Goal: Obtain resource: Download file/media

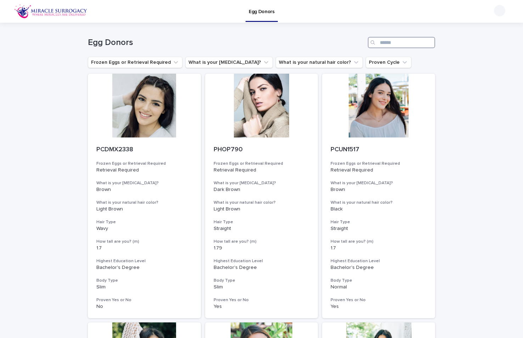
click at [398, 44] on input "Search" at bounding box center [401, 42] width 67 height 11
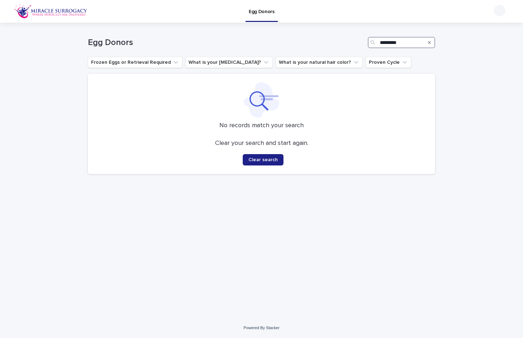
click at [380, 40] on input "*********" at bounding box center [401, 42] width 67 height 11
drag, startPoint x: 394, startPoint y: 41, endPoint x: 394, endPoint y: 47, distance: 6.0
click at [394, 41] on input "*********" at bounding box center [401, 42] width 67 height 11
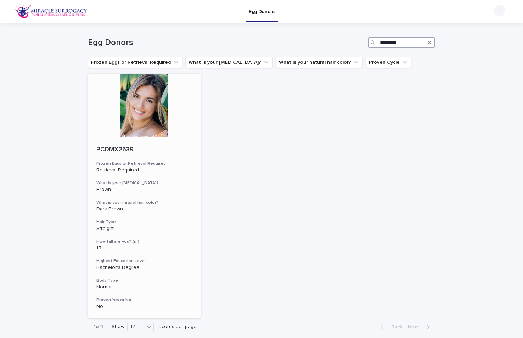
type input "*********"
click at [164, 166] on div "Retrieval Required" at bounding box center [144, 169] width 96 height 7
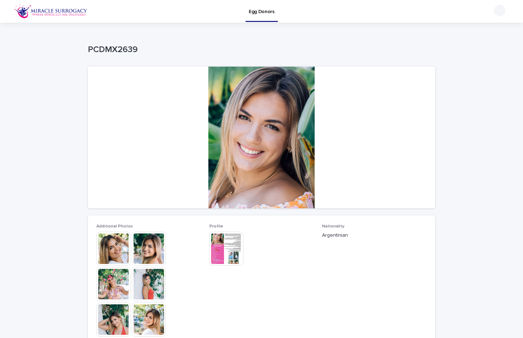
scroll to position [72, 0]
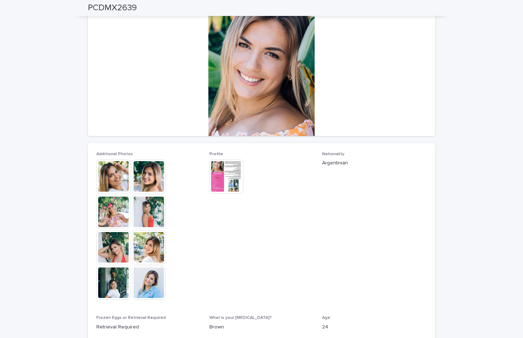
click at [117, 175] on img at bounding box center [113, 176] width 34 height 34
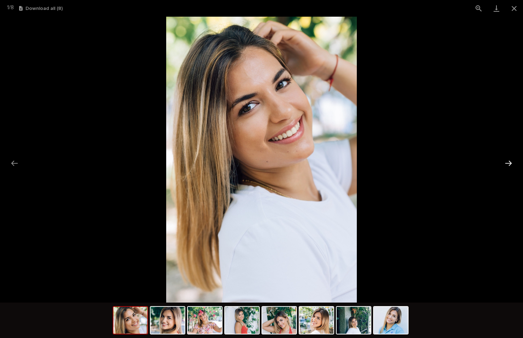
click at [510, 161] on button "Next slide" at bounding box center [508, 163] width 15 height 14
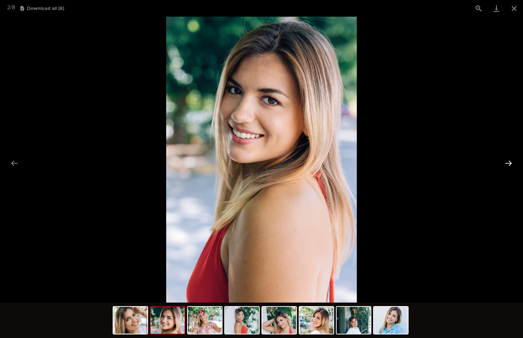
click at [507, 161] on button "Next slide" at bounding box center [508, 163] width 15 height 14
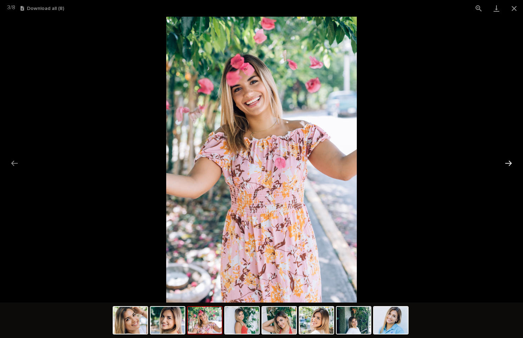
click at [507, 162] on button "Next slide" at bounding box center [508, 163] width 15 height 14
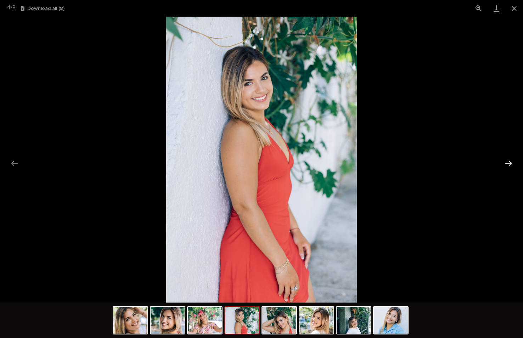
click at [507, 162] on button "Next slide" at bounding box center [508, 163] width 15 height 14
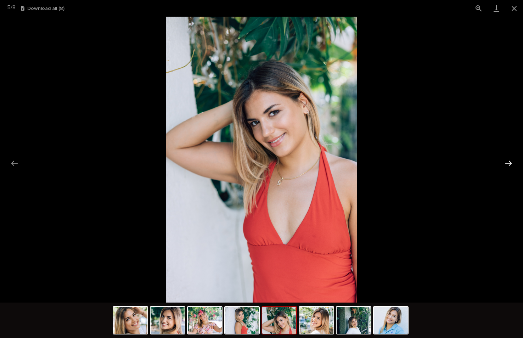
click at [509, 163] on button "Next slide" at bounding box center [508, 163] width 15 height 14
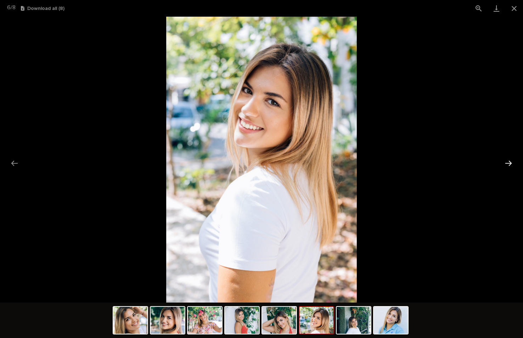
click at [507, 163] on button "Next slide" at bounding box center [508, 163] width 15 height 14
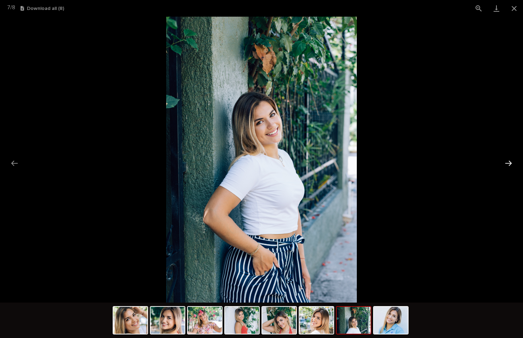
click at [508, 163] on button "Next slide" at bounding box center [508, 163] width 15 height 14
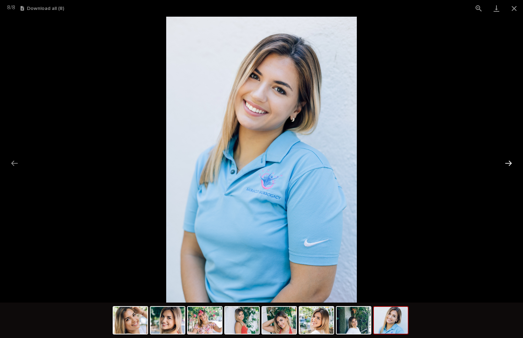
click at [508, 163] on button "Next slide" at bounding box center [508, 163] width 15 height 14
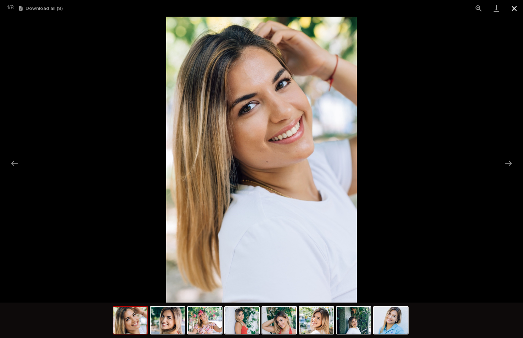
click at [516, 8] on button "Close gallery" at bounding box center [514, 8] width 18 height 17
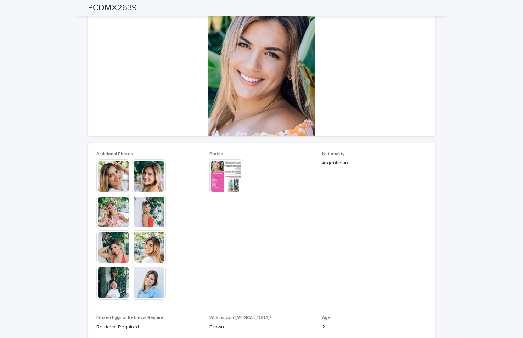
click at [228, 181] on img at bounding box center [226, 176] width 34 height 34
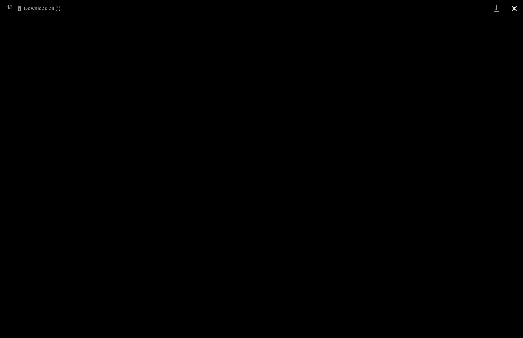
click at [515, 10] on button "Close gallery" at bounding box center [514, 8] width 18 height 17
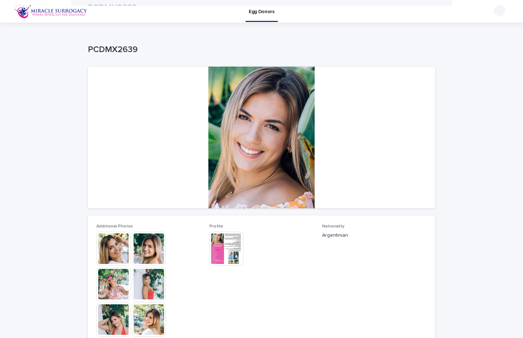
scroll to position [0, 0]
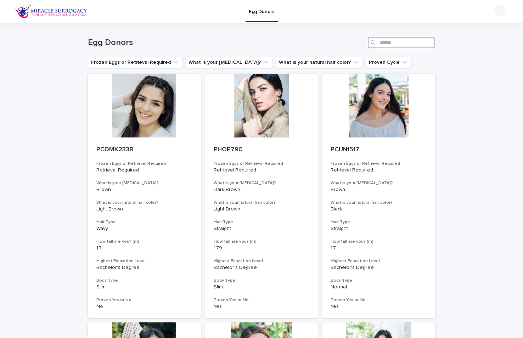
click at [385, 42] on input "Search" at bounding box center [401, 42] width 67 height 11
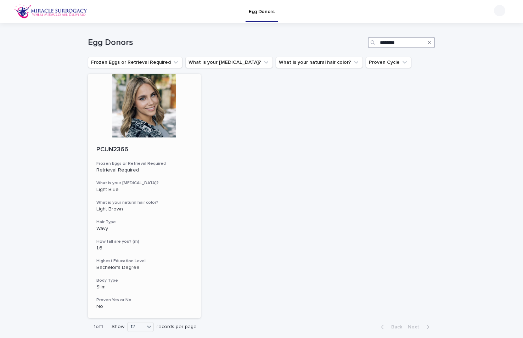
type input "********"
click at [176, 151] on p "PCUN2366" at bounding box center [144, 150] width 96 height 8
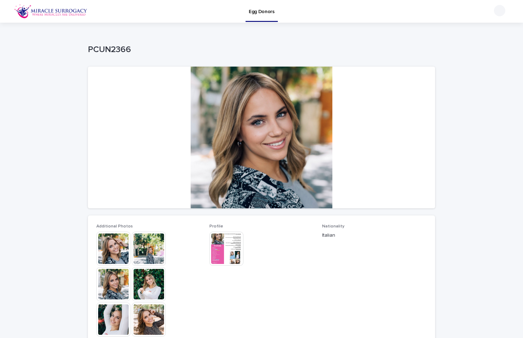
click at [266, 166] on div at bounding box center [261, 138] width 347 height 142
click at [233, 246] on img at bounding box center [226, 249] width 34 height 34
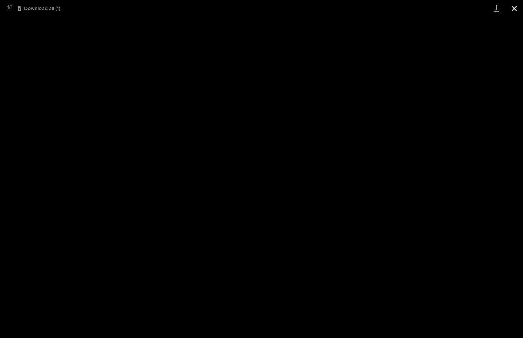
click at [514, 8] on button "Close gallery" at bounding box center [514, 8] width 18 height 17
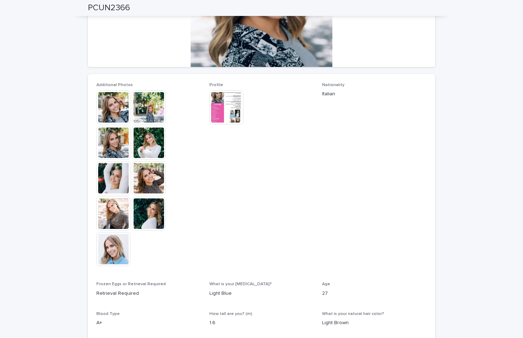
scroll to position [87, 0]
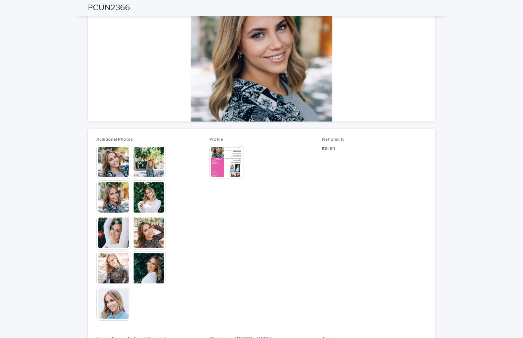
click at [112, 159] on img at bounding box center [113, 162] width 34 height 34
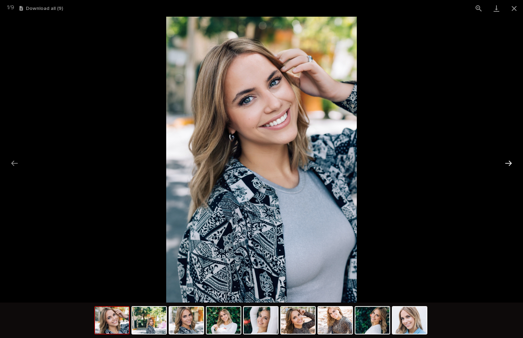
click at [507, 161] on button "Next slide" at bounding box center [508, 163] width 15 height 14
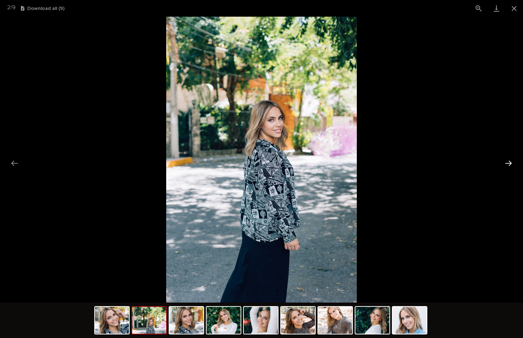
click at [506, 163] on button "Next slide" at bounding box center [508, 163] width 15 height 14
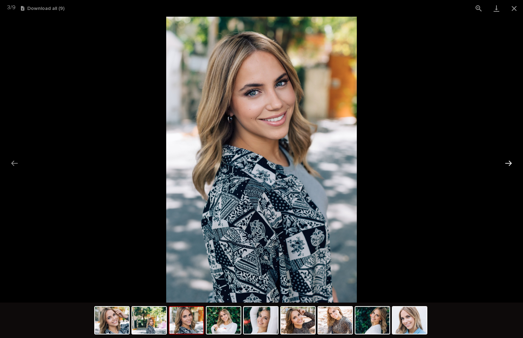
click at [506, 163] on button "Next slide" at bounding box center [508, 163] width 15 height 14
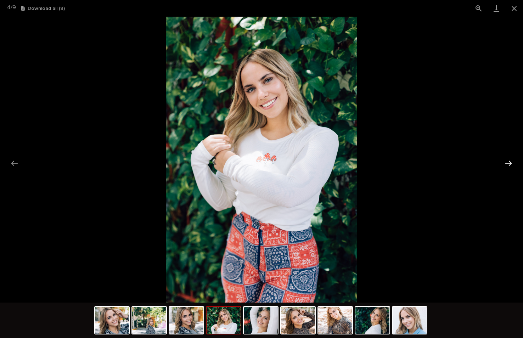
click at [506, 163] on button "Next slide" at bounding box center [508, 163] width 15 height 14
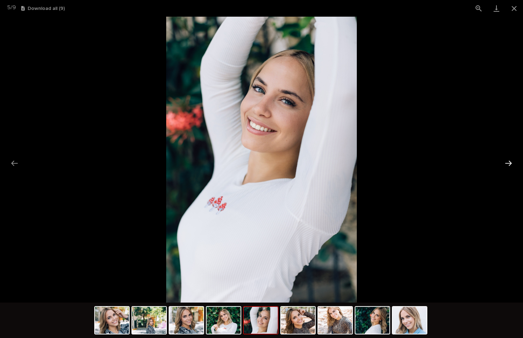
click at [506, 163] on button "Next slide" at bounding box center [508, 163] width 15 height 14
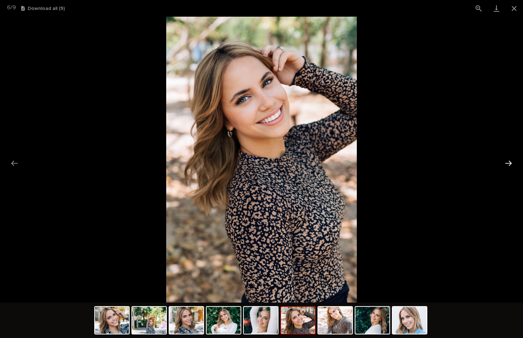
click at [506, 163] on button "Next slide" at bounding box center [508, 163] width 15 height 14
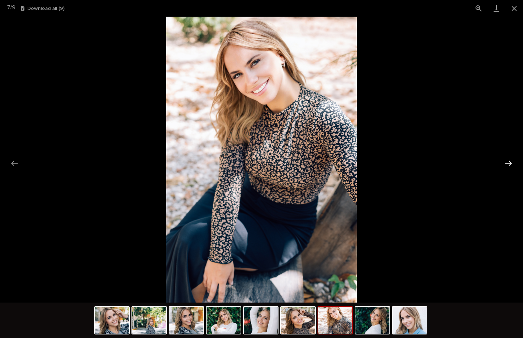
click at [506, 163] on button "Next slide" at bounding box center [508, 163] width 15 height 14
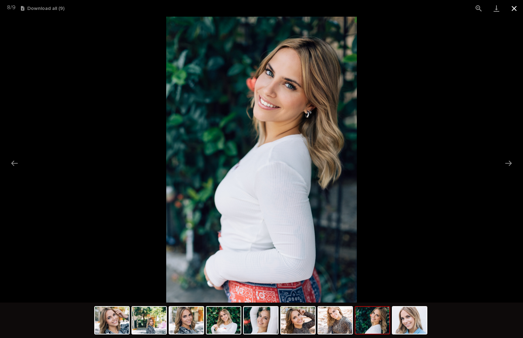
click at [518, 7] on button "Close gallery" at bounding box center [514, 8] width 18 height 17
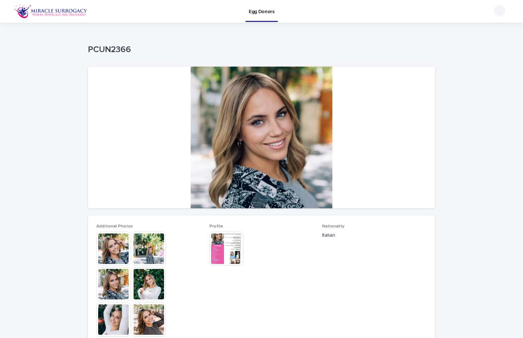
scroll to position [0, 0]
click at [225, 250] on img at bounding box center [226, 249] width 34 height 34
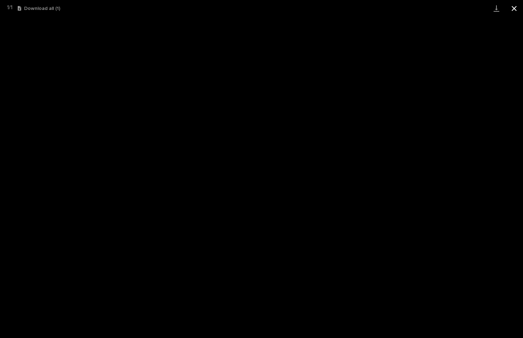
click at [516, 9] on button "Close gallery" at bounding box center [514, 8] width 18 height 17
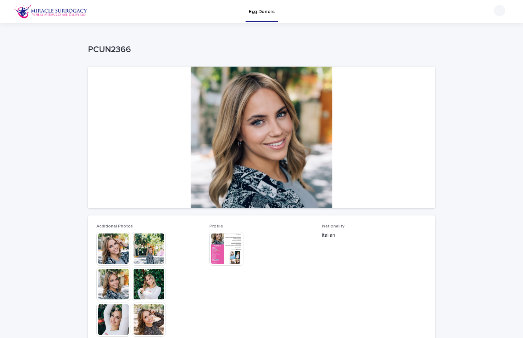
click at [224, 242] on img at bounding box center [226, 249] width 34 height 34
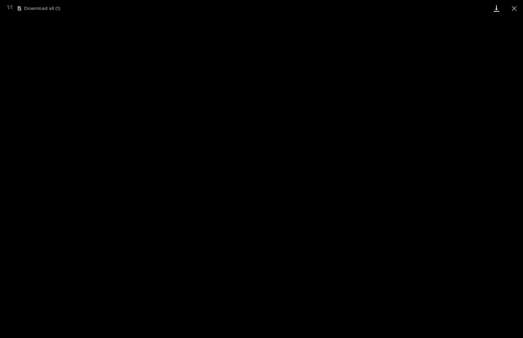
click at [496, 8] on link "Download" at bounding box center [496, 8] width 18 height 17
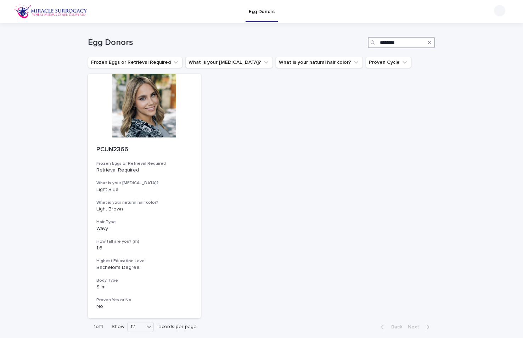
drag, startPoint x: 403, startPoint y: 41, endPoint x: 391, endPoint y: 41, distance: 12.0
click at [391, 41] on input "********" at bounding box center [401, 42] width 67 height 11
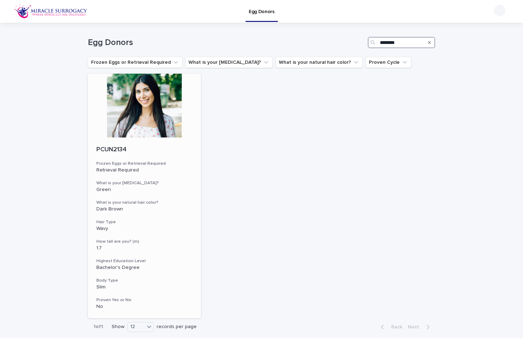
type input "********"
click at [180, 164] on h3 "Frozen Eggs or Retrieval Required" at bounding box center [144, 164] width 96 height 6
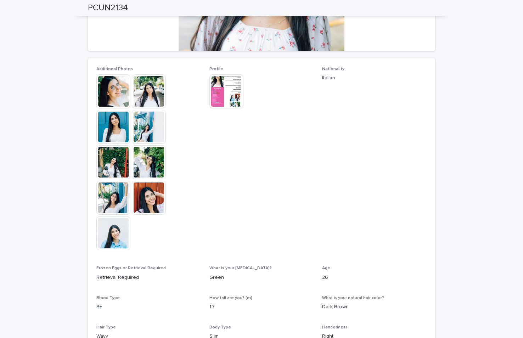
scroll to position [158, 0]
click at [113, 198] on img at bounding box center [113, 197] width 34 height 34
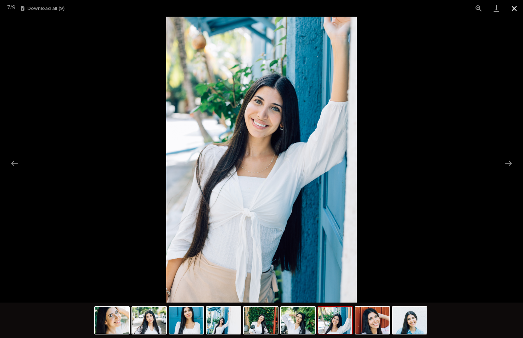
click at [512, 7] on button "Close gallery" at bounding box center [514, 8] width 18 height 17
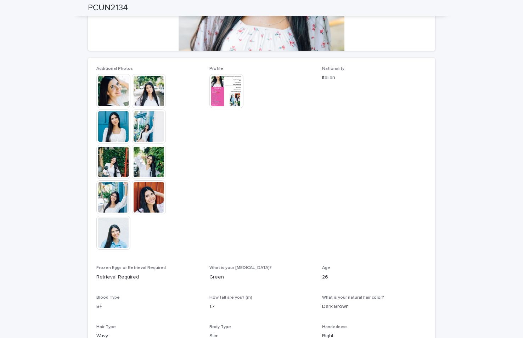
click at [153, 198] on img at bounding box center [149, 197] width 34 height 34
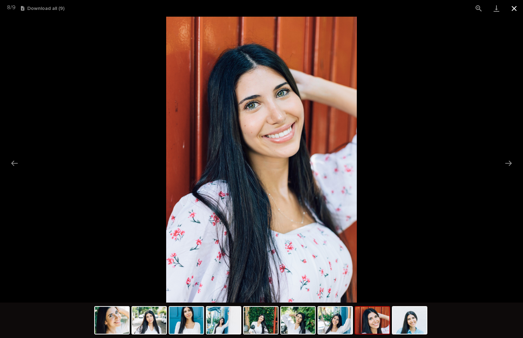
click at [513, 8] on button "Close gallery" at bounding box center [514, 8] width 18 height 17
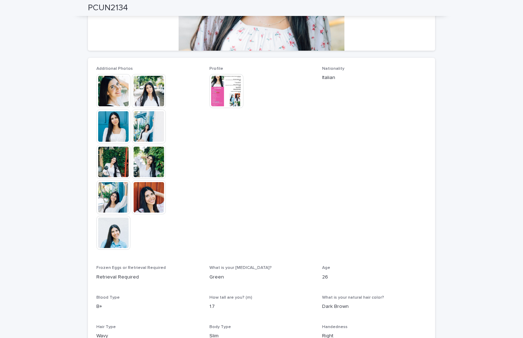
click at [107, 235] on img at bounding box center [113, 233] width 34 height 34
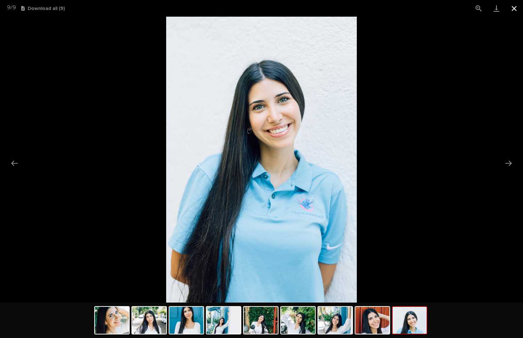
click at [513, 7] on button "Close gallery" at bounding box center [514, 8] width 18 height 17
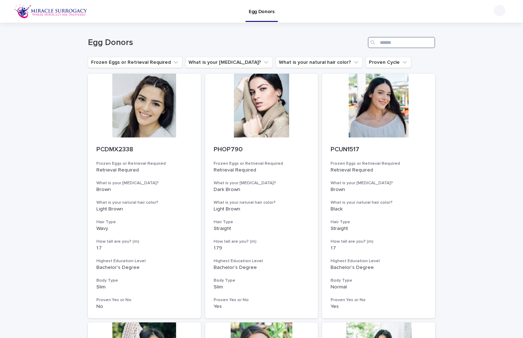
click at [381, 41] on input "Search" at bounding box center [401, 42] width 67 height 11
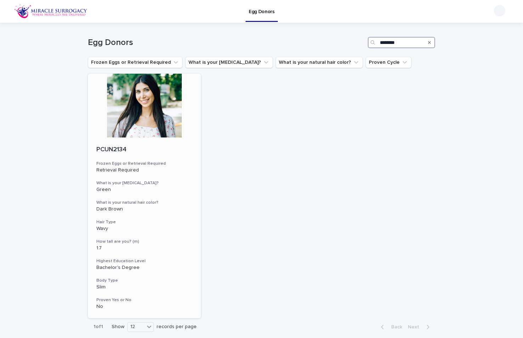
type input "********"
click at [172, 157] on div "PCUN2134 Frozen Eggs or Retrieval Required Retrieval Required What is your eye …" at bounding box center [144, 227] width 113 height 181
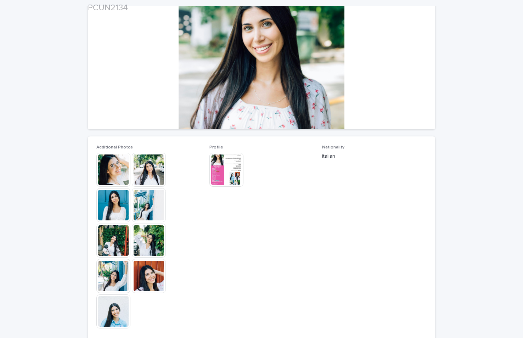
scroll to position [83, 0]
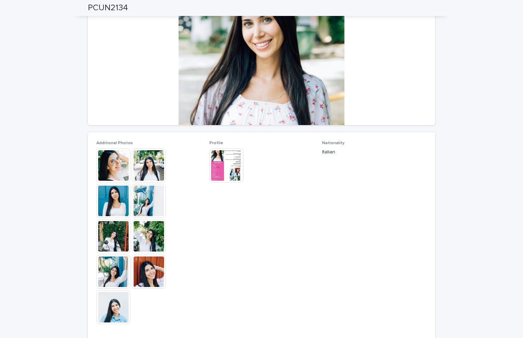
click at [115, 305] on img at bounding box center [113, 307] width 34 height 34
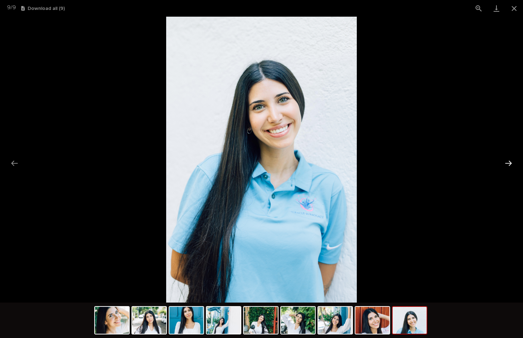
click at [509, 164] on button "Next slide" at bounding box center [508, 163] width 15 height 14
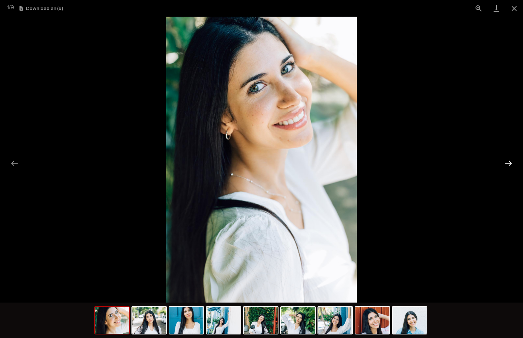
click at [509, 163] on button "Next slide" at bounding box center [508, 163] width 15 height 14
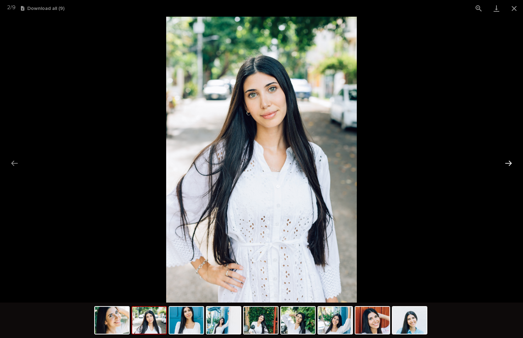
click at [506, 162] on button "Next slide" at bounding box center [508, 163] width 15 height 14
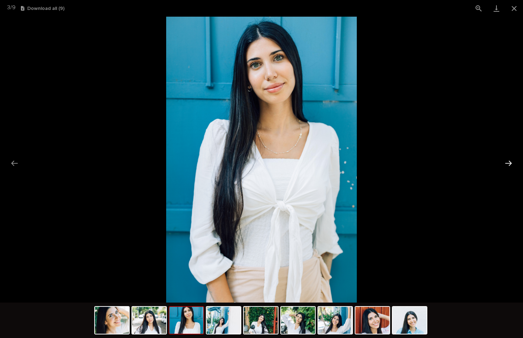
click at [506, 162] on button "Next slide" at bounding box center [508, 163] width 15 height 14
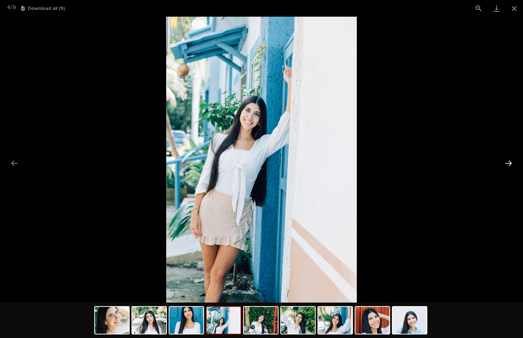
click at [506, 163] on button "Next slide" at bounding box center [508, 163] width 15 height 14
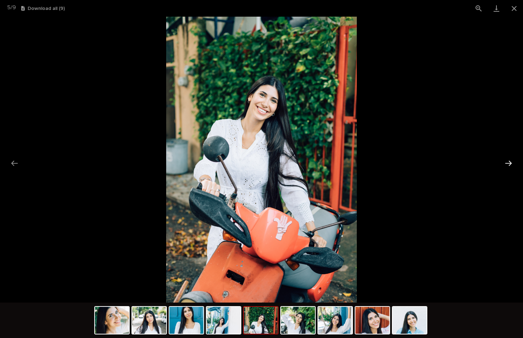
click at [507, 164] on button "Next slide" at bounding box center [508, 163] width 15 height 14
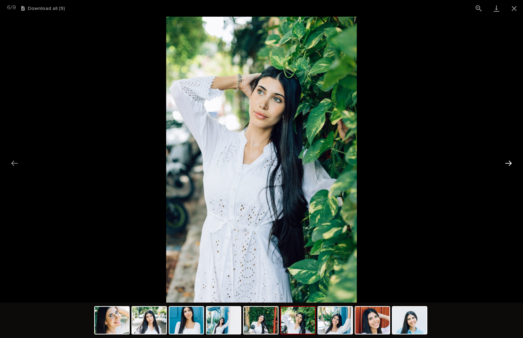
click at [507, 162] on button "Next slide" at bounding box center [508, 163] width 15 height 14
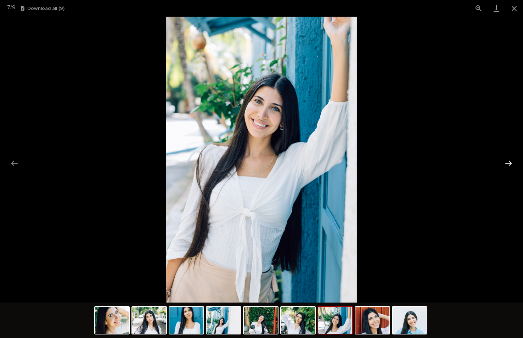
click at [507, 164] on button "Next slide" at bounding box center [508, 163] width 15 height 14
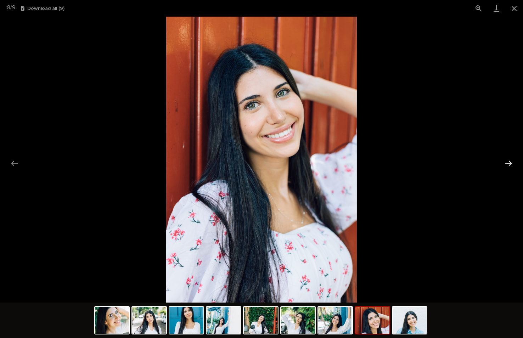
click at [507, 162] on button "Next slide" at bounding box center [508, 163] width 15 height 14
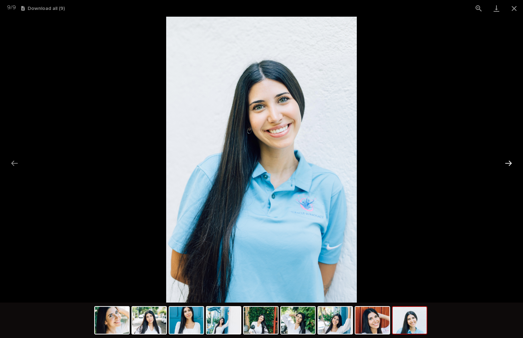
click at [507, 162] on button "Next slide" at bounding box center [508, 163] width 15 height 14
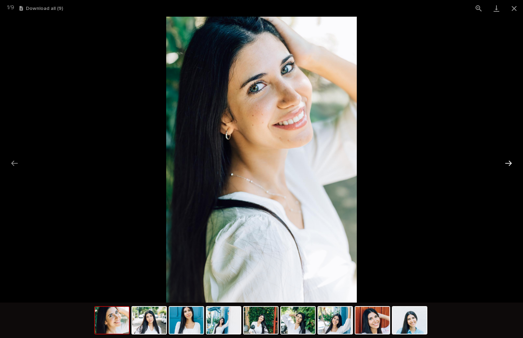
click at [507, 162] on button "Next slide" at bounding box center [508, 163] width 15 height 14
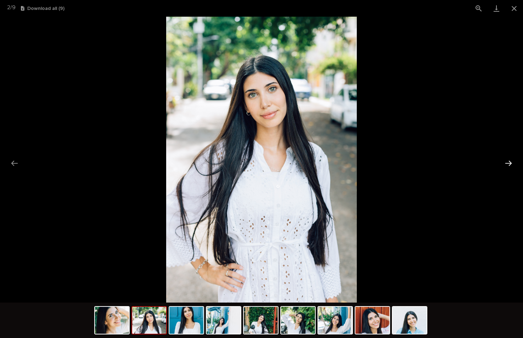
click at [507, 162] on button "Next slide" at bounding box center [508, 163] width 15 height 14
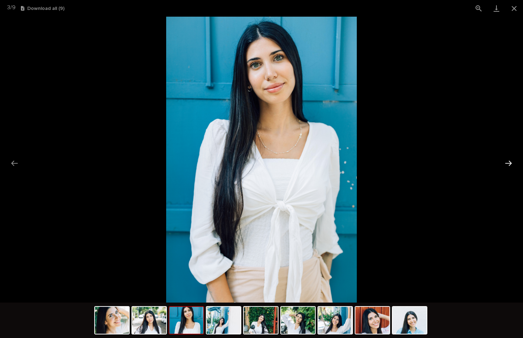
click at [507, 162] on button "Next slide" at bounding box center [508, 163] width 15 height 14
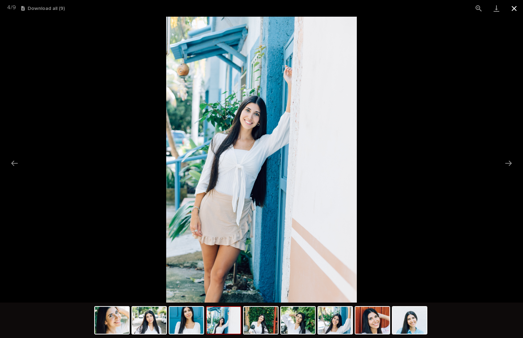
click at [514, 7] on button "Close gallery" at bounding box center [514, 8] width 18 height 17
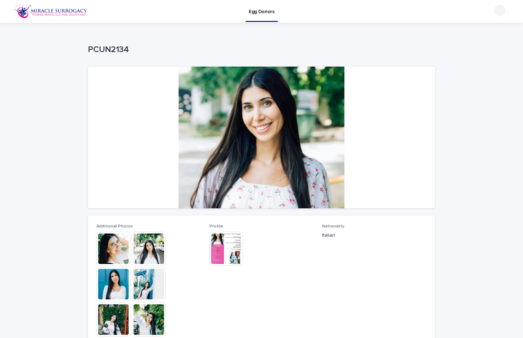
scroll to position [0, 0]
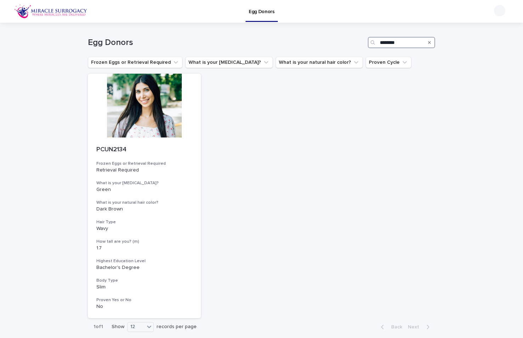
drag, startPoint x: 411, startPoint y: 41, endPoint x: 374, endPoint y: 41, distance: 37.5
click at [374, 41] on div "********" at bounding box center [401, 42] width 67 height 11
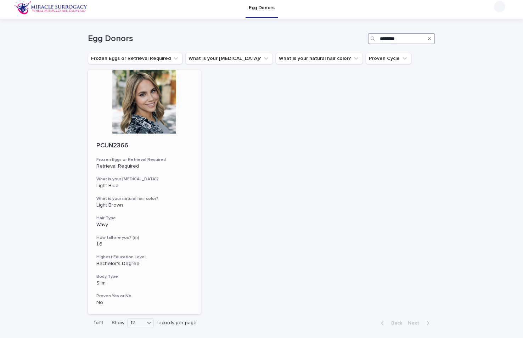
type input "********"
click at [164, 196] on h3 "What is your natural hair color?" at bounding box center [144, 199] width 96 height 6
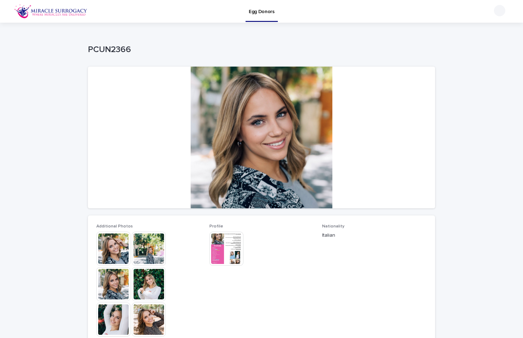
click at [112, 244] on img at bounding box center [113, 249] width 34 height 34
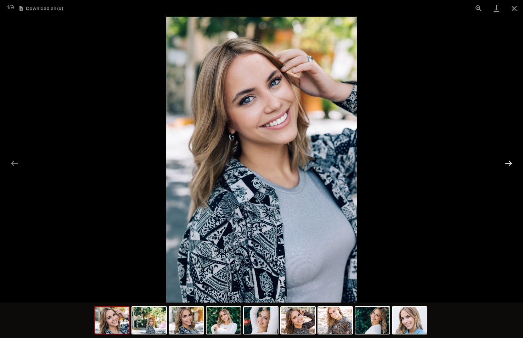
click at [507, 162] on button "Next slide" at bounding box center [508, 163] width 15 height 14
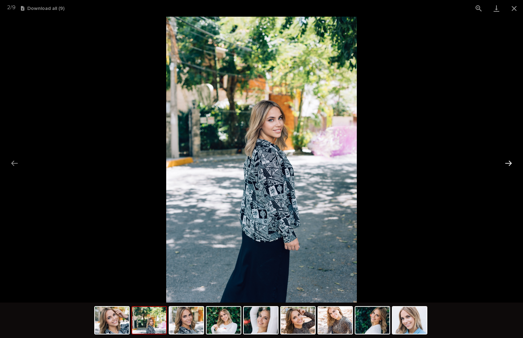
click at [509, 162] on button "Next slide" at bounding box center [508, 163] width 15 height 14
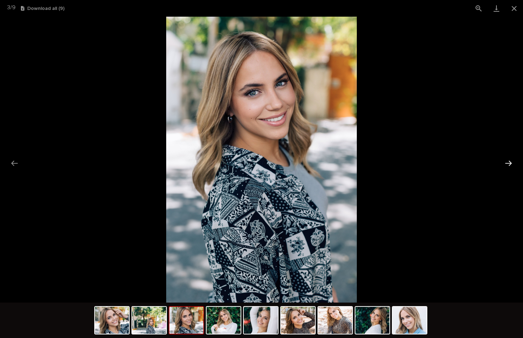
click at [508, 163] on button "Next slide" at bounding box center [508, 163] width 15 height 14
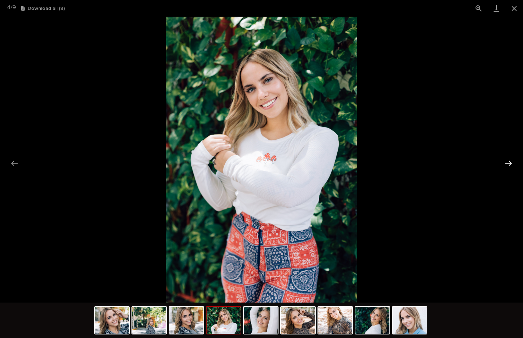
click at [508, 163] on button "Next slide" at bounding box center [508, 163] width 15 height 14
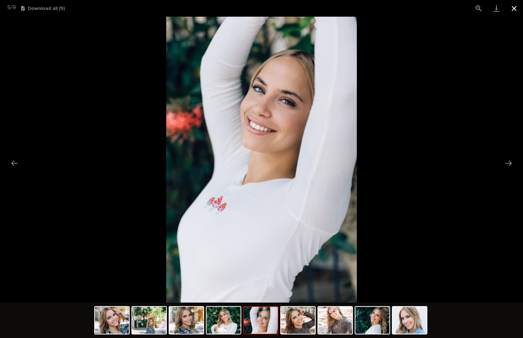
click at [514, 7] on button "Close gallery" at bounding box center [514, 8] width 18 height 17
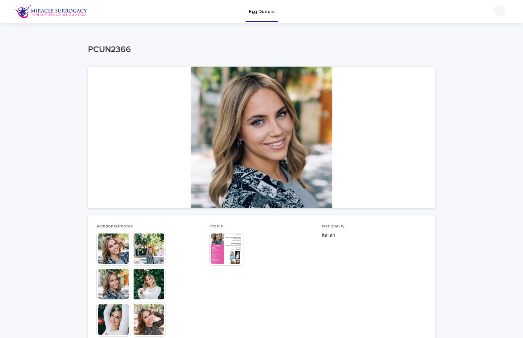
click at [229, 244] on img at bounding box center [226, 249] width 34 height 34
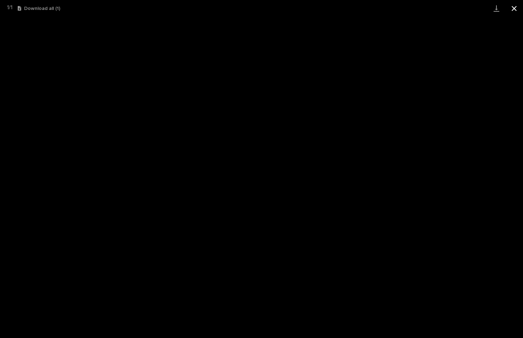
click at [517, 6] on button "Close gallery" at bounding box center [514, 8] width 18 height 17
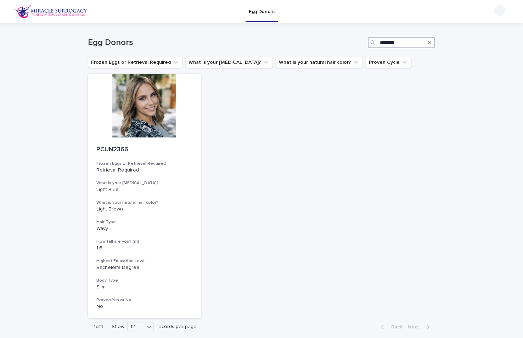
drag, startPoint x: 407, startPoint y: 42, endPoint x: 391, endPoint y: 42, distance: 15.6
click at [391, 42] on input "********" at bounding box center [401, 42] width 67 height 11
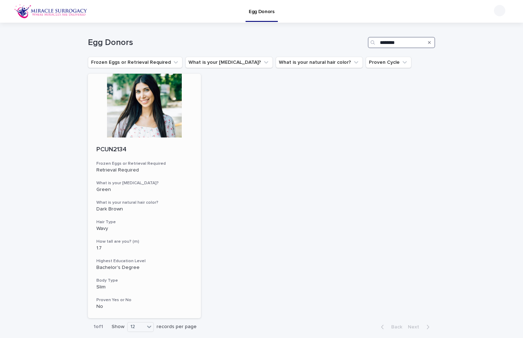
type input "********"
click at [170, 170] on p "Retrieval Required" at bounding box center [144, 170] width 96 height 6
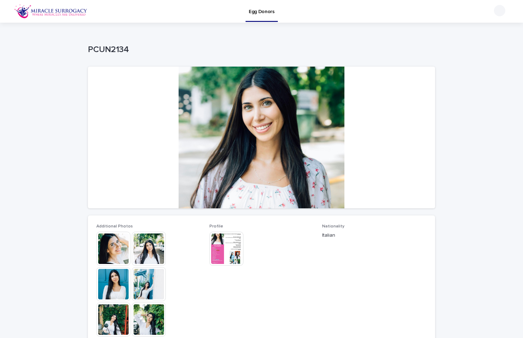
click at [125, 252] on img at bounding box center [113, 249] width 34 height 34
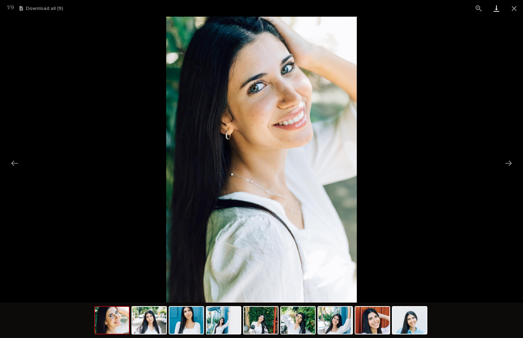
click at [496, 10] on link "Download" at bounding box center [496, 8] width 18 height 17
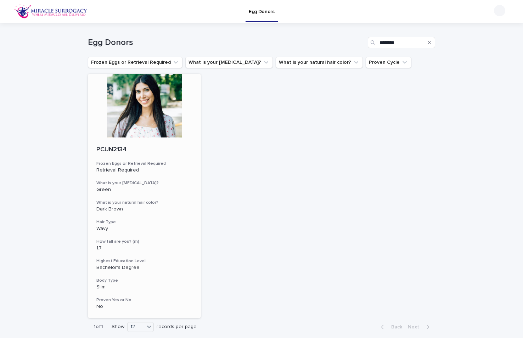
click at [153, 118] on div at bounding box center [144, 106] width 113 height 64
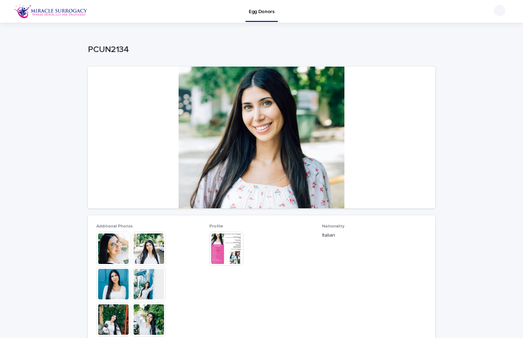
click at [150, 243] on img at bounding box center [149, 249] width 34 height 34
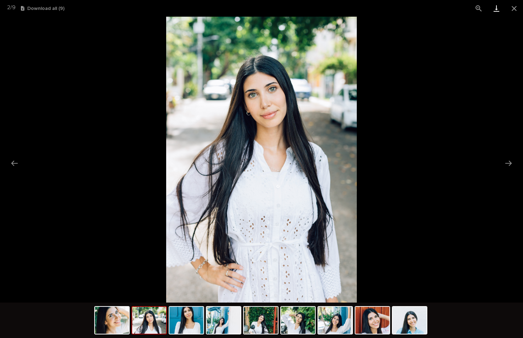
click at [498, 9] on link "Download" at bounding box center [496, 8] width 18 height 17
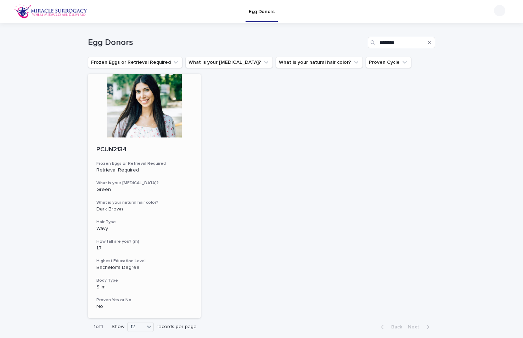
click at [144, 110] on div at bounding box center [144, 106] width 113 height 64
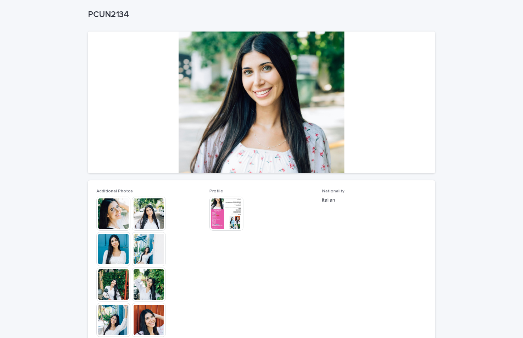
scroll to position [43, 0]
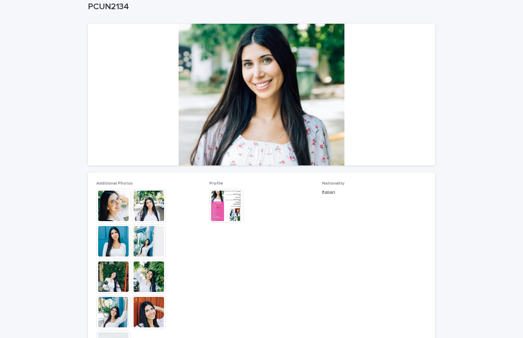
click at [144, 246] on img at bounding box center [149, 241] width 34 height 34
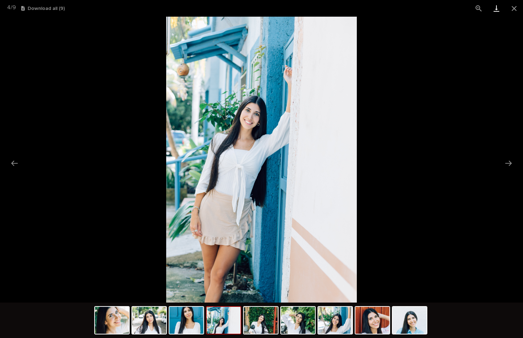
click at [496, 7] on link "Download" at bounding box center [496, 8] width 18 height 17
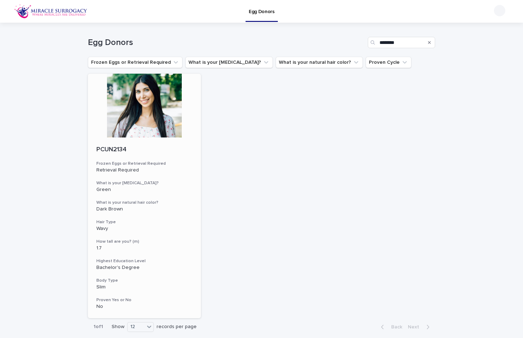
click at [147, 141] on div "PCUN2134 Frozen Eggs or Retrieval Required Retrieval Required What is your eye …" at bounding box center [144, 227] width 113 height 181
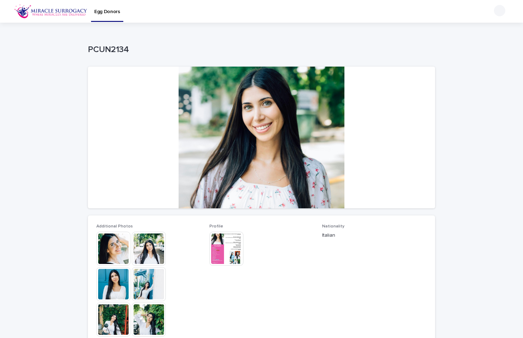
click at [147, 141] on div at bounding box center [261, 138] width 347 height 142
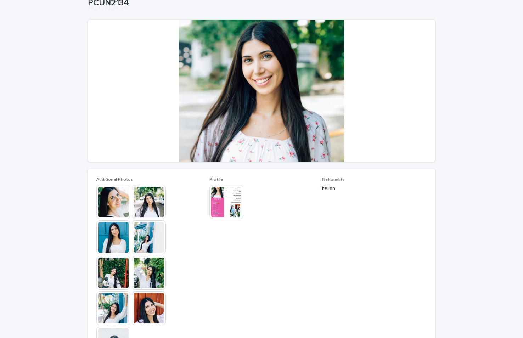
scroll to position [91, 0]
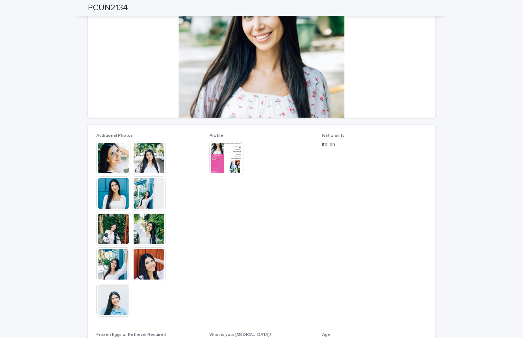
click at [120, 227] on img at bounding box center [113, 229] width 34 height 34
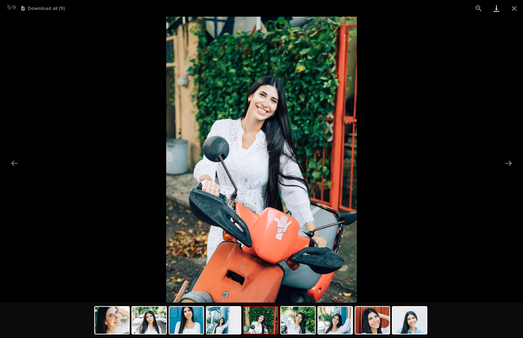
click at [496, 7] on link "Download" at bounding box center [496, 8] width 18 height 17
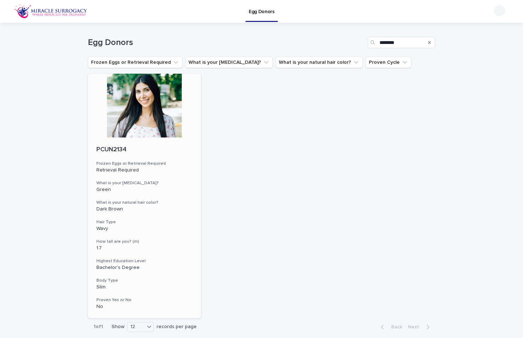
click at [125, 166] on div "Retrieval Required" at bounding box center [144, 169] width 96 height 7
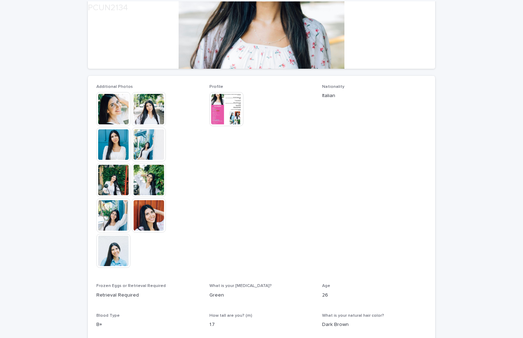
scroll to position [155, 0]
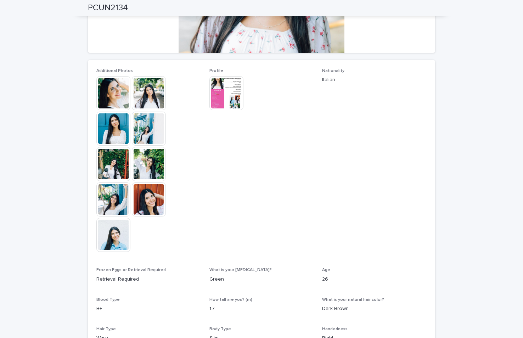
click at [149, 164] on img at bounding box center [149, 164] width 34 height 34
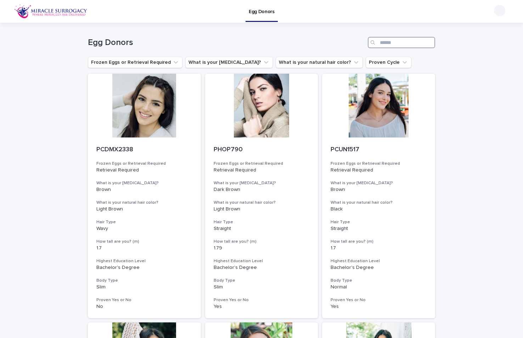
click at [384, 41] on input "Search" at bounding box center [401, 42] width 67 height 11
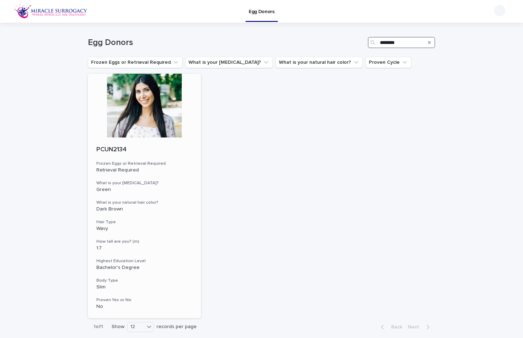
type input "********"
click at [150, 112] on div at bounding box center [144, 106] width 113 height 64
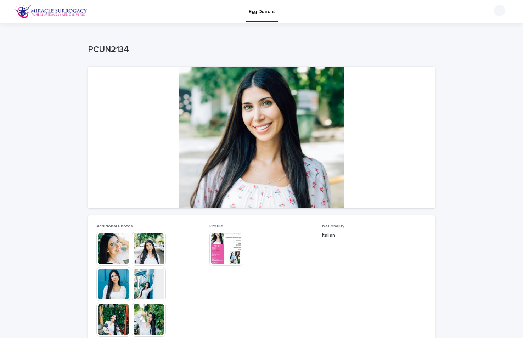
click at [268, 147] on div at bounding box center [261, 138] width 347 height 142
click at [227, 247] on img at bounding box center [226, 249] width 34 height 34
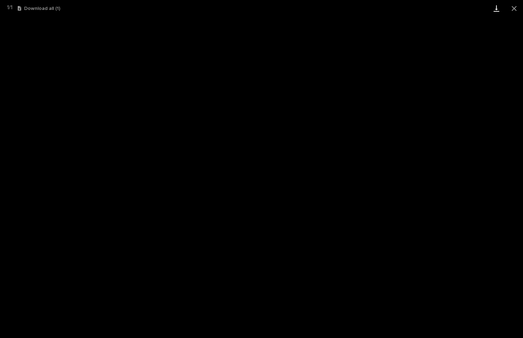
click at [495, 8] on link "Download" at bounding box center [496, 8] width 18 height 17
